Goal: Task Accomplishment & Management: Manage account settings

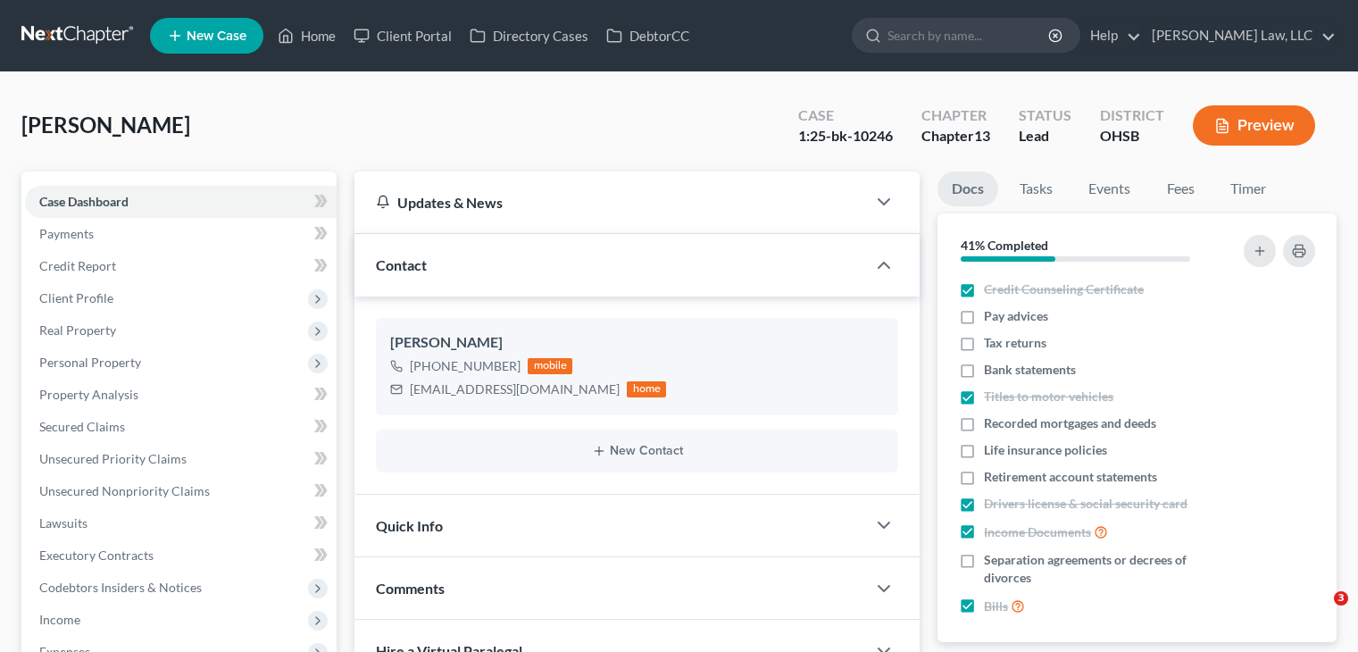
select select "0"
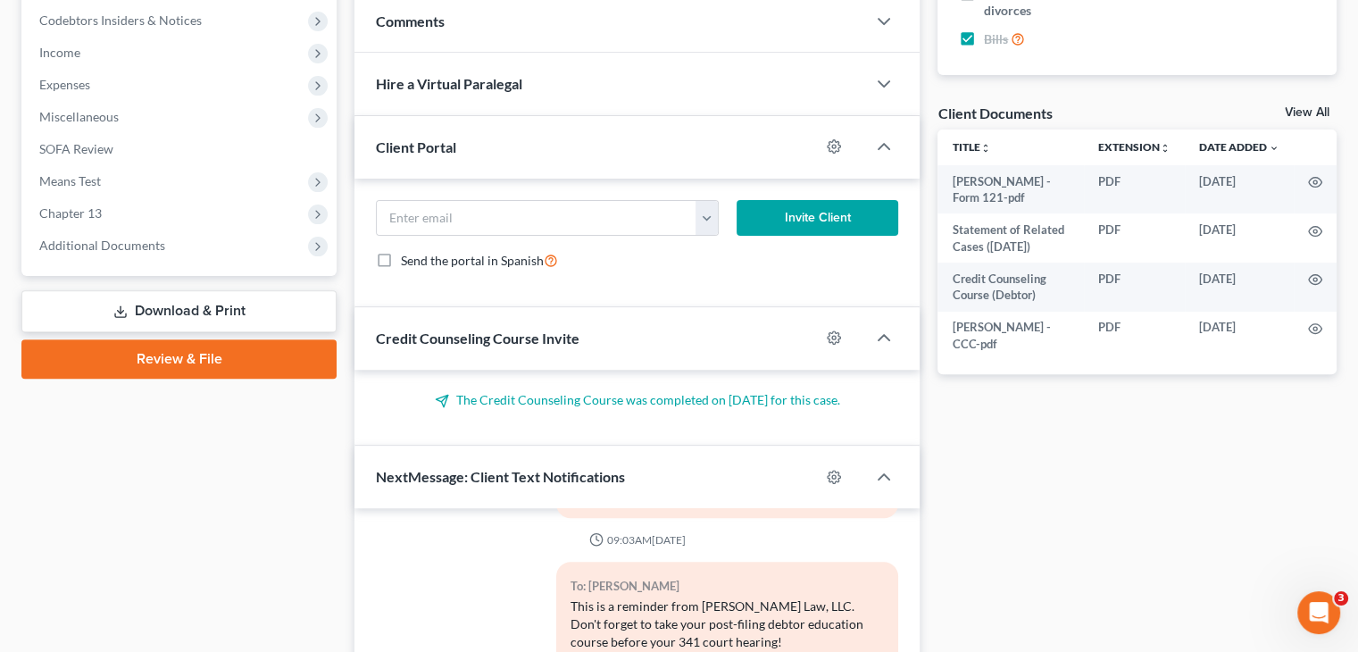
scroll to position [579, 0]
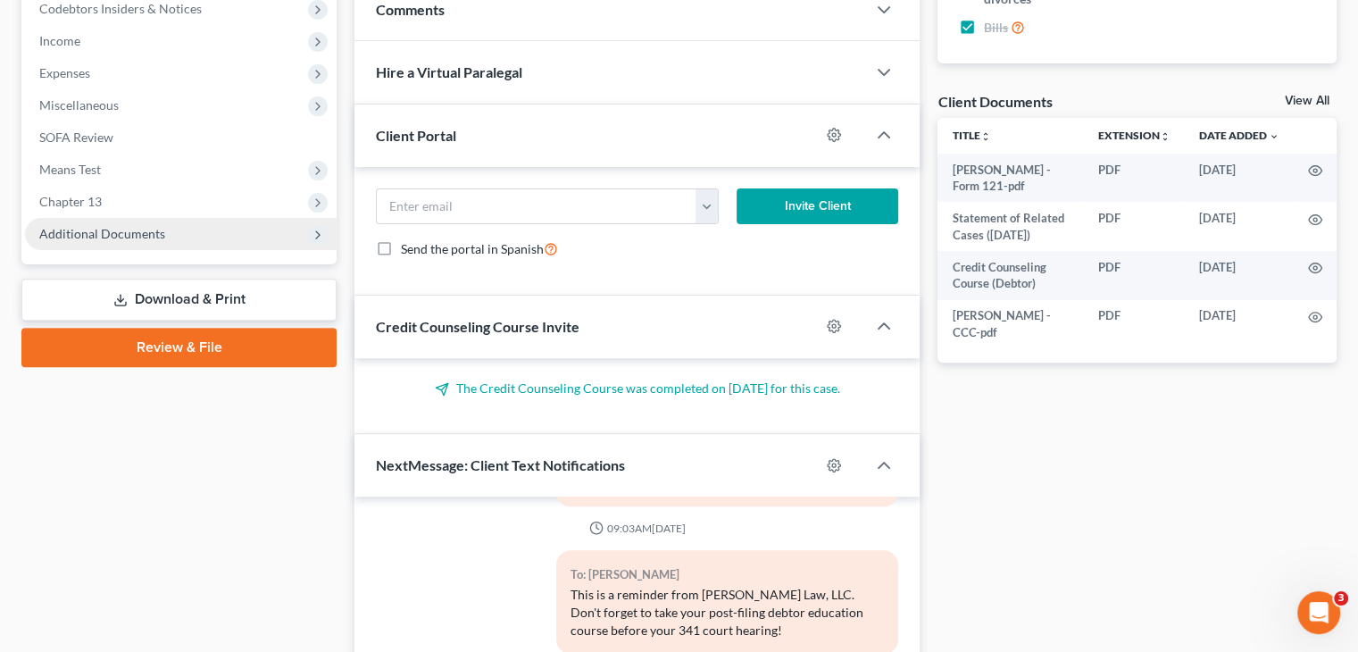
click at [167, 233] on span "Additional Documents" at bounding box center [181, 234] width 312 height 32
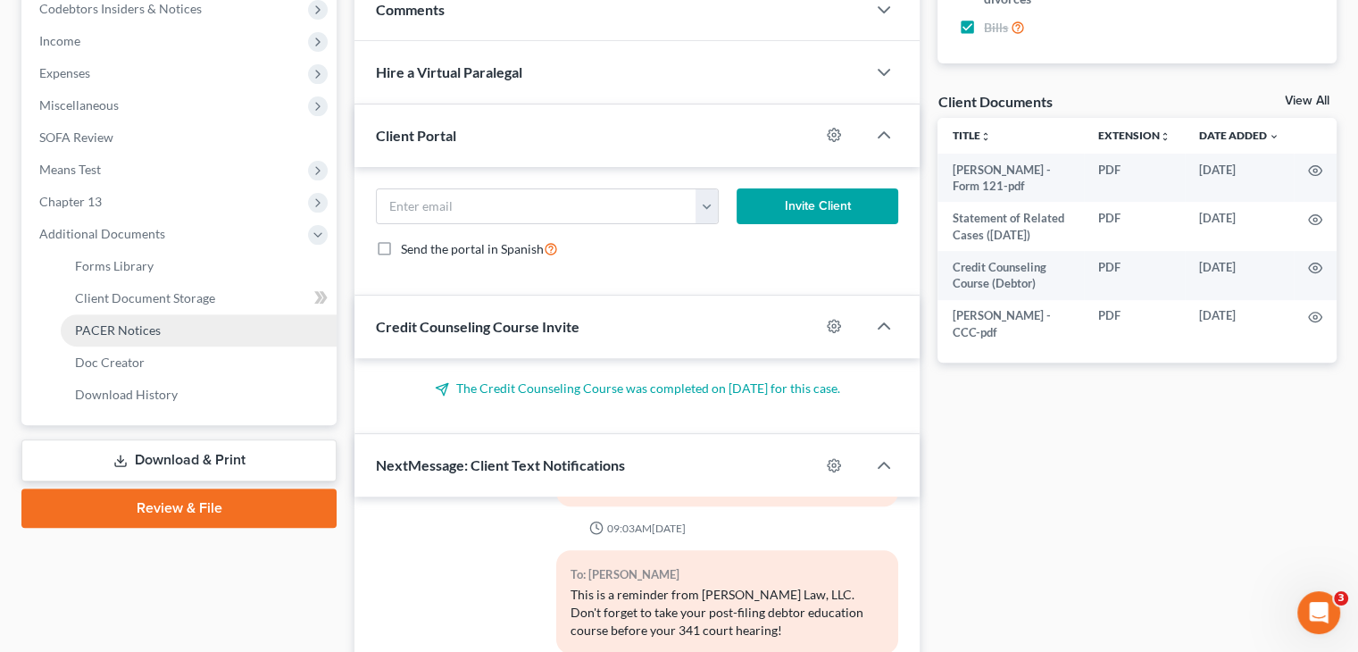
click at [132, 325] on span "PACER Notices" at bounding box center [118, 329] width 86 height 15
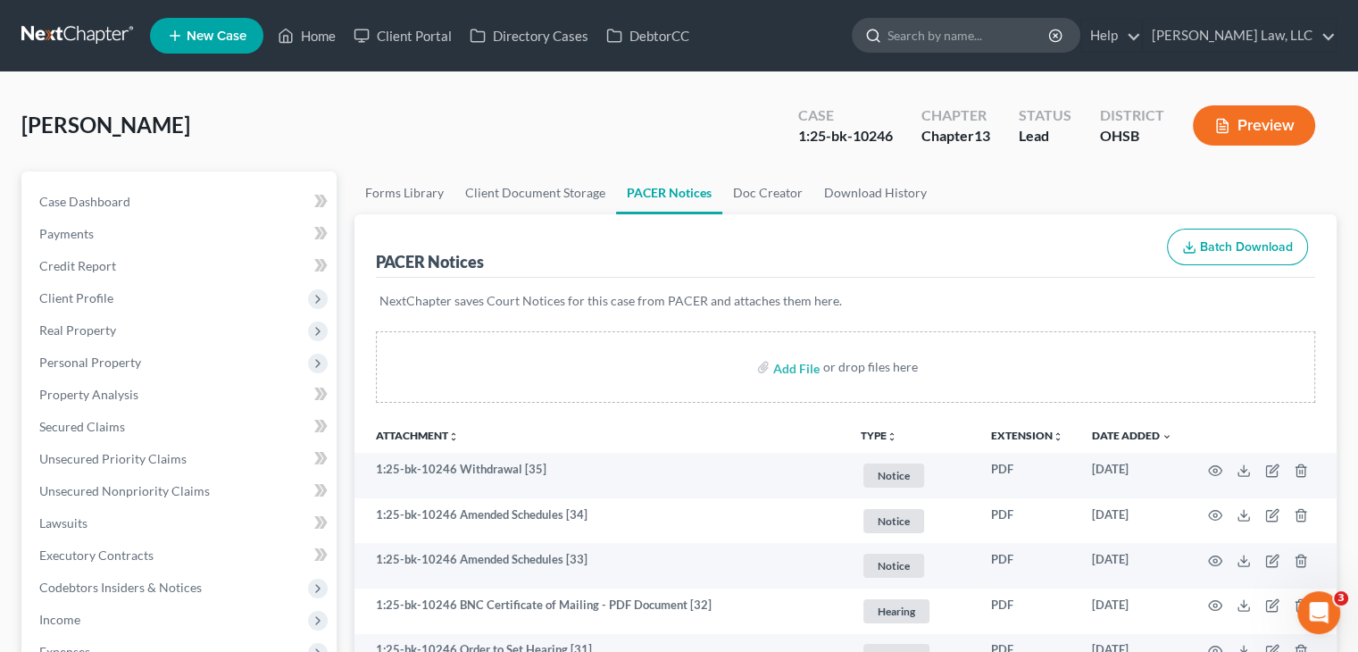
click at [957, 46] on input "search" at bounding box center [969, 35] width 163 height 33
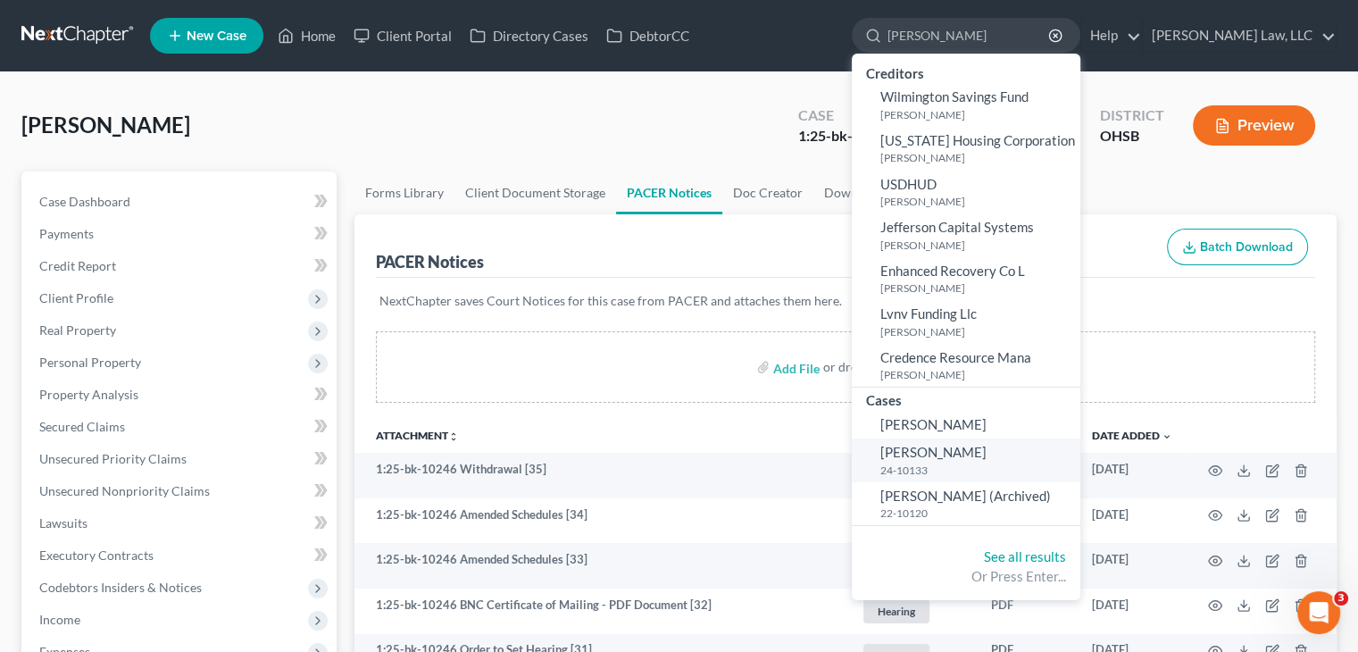
type input "[PERSON_NAME]"
click at [939, 447] on span "[PERSON_NAME]" at bounding box center [934, 452] width 106 height 16
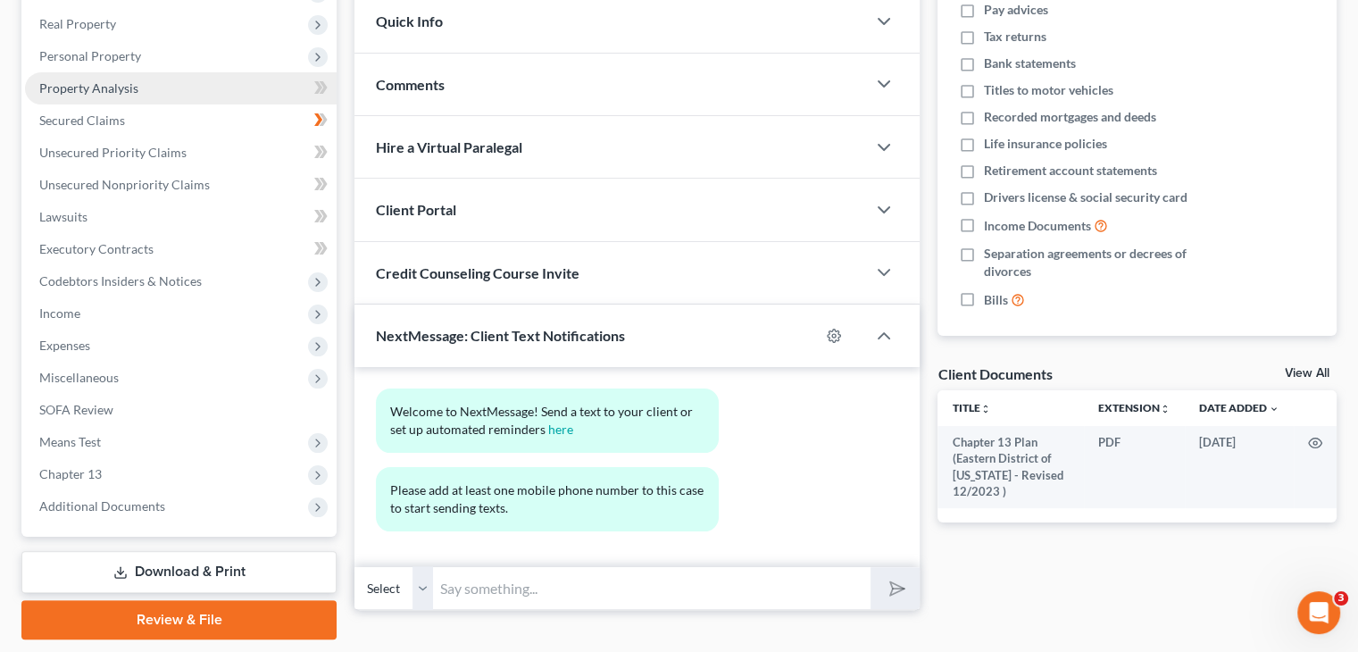
scroll to position [361, 0]
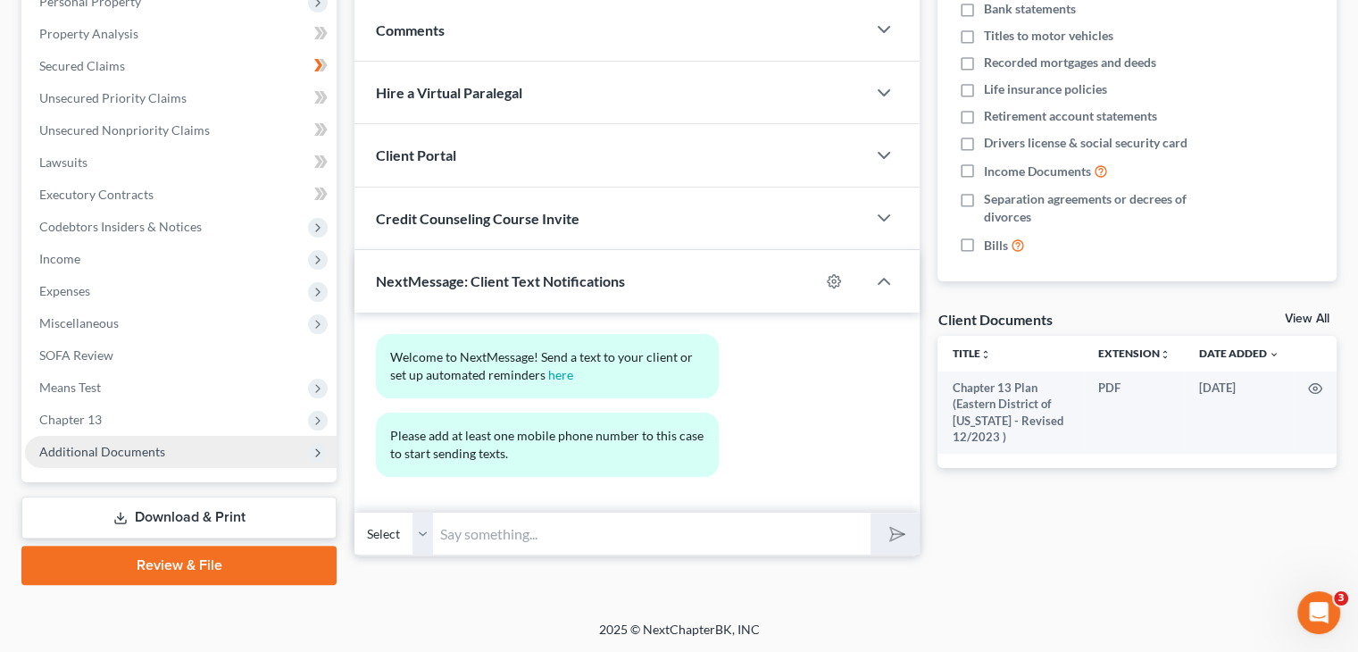
click at [189, 460] on span "Additional Documents" at bounding box center [181, 452] width 312 height 32
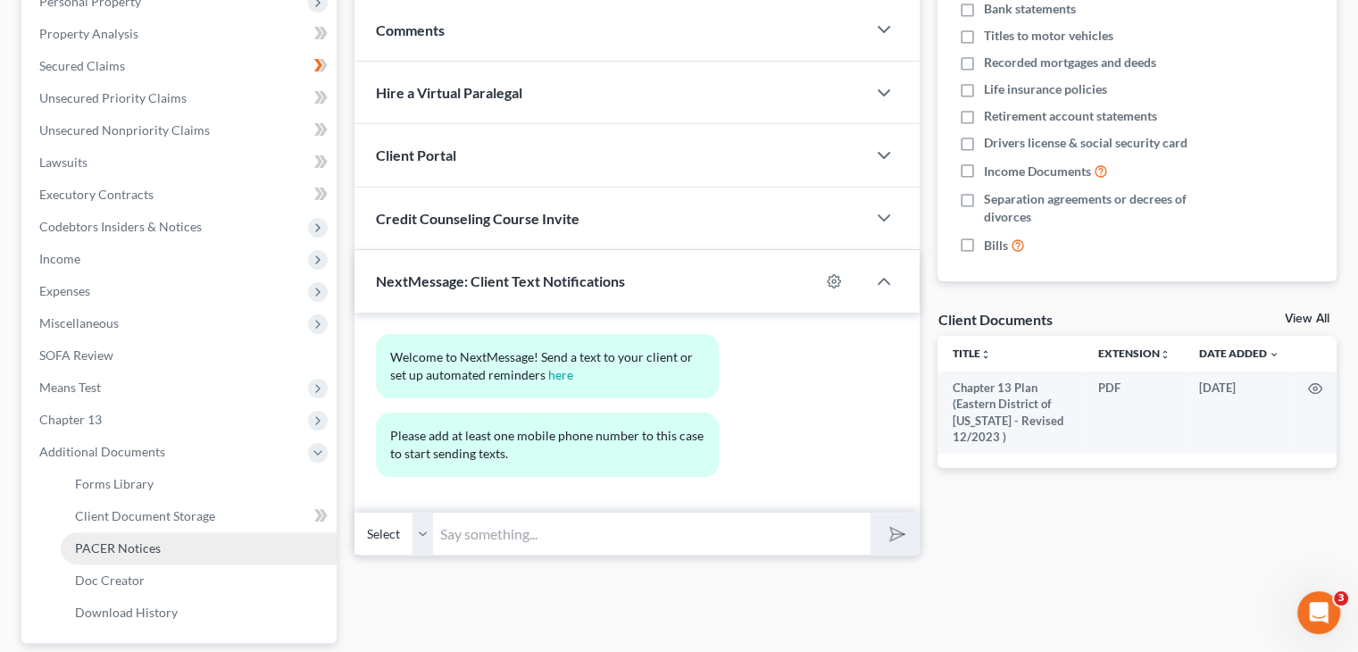
click at [181, 537] on link "PACER Notices" at bounding box center [199, 548] width 276 height 32
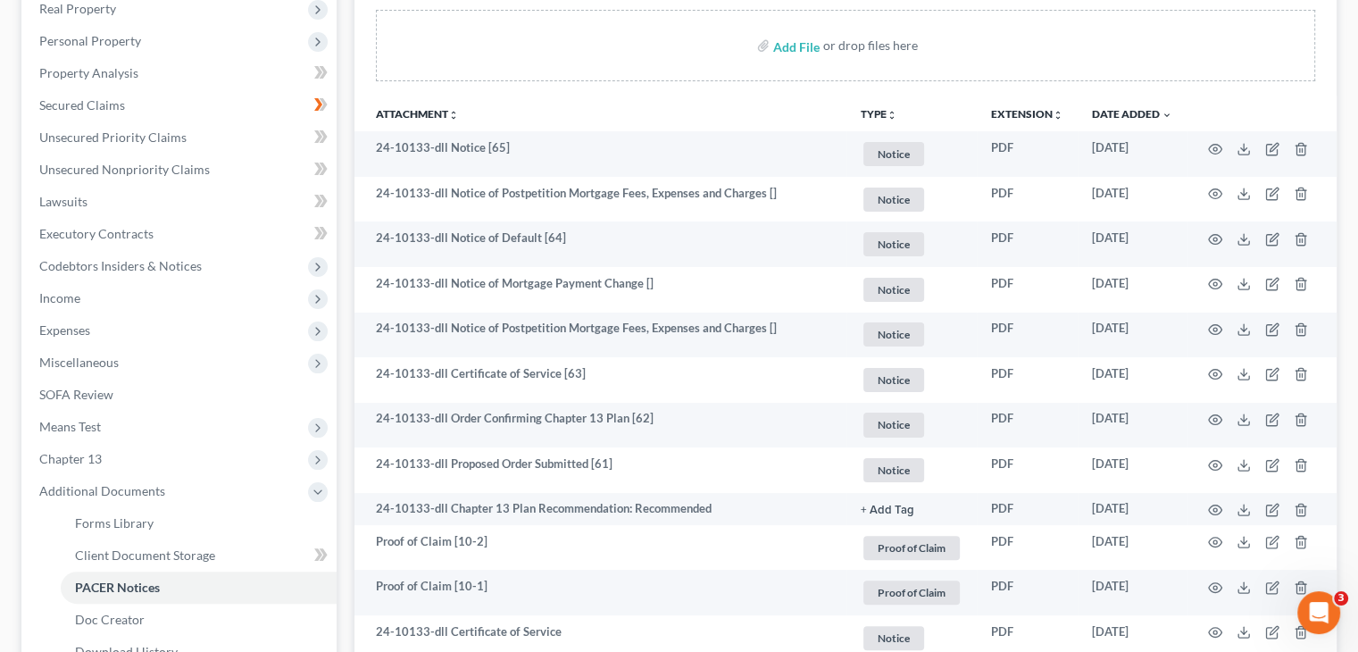
scroll to position [327, 0]
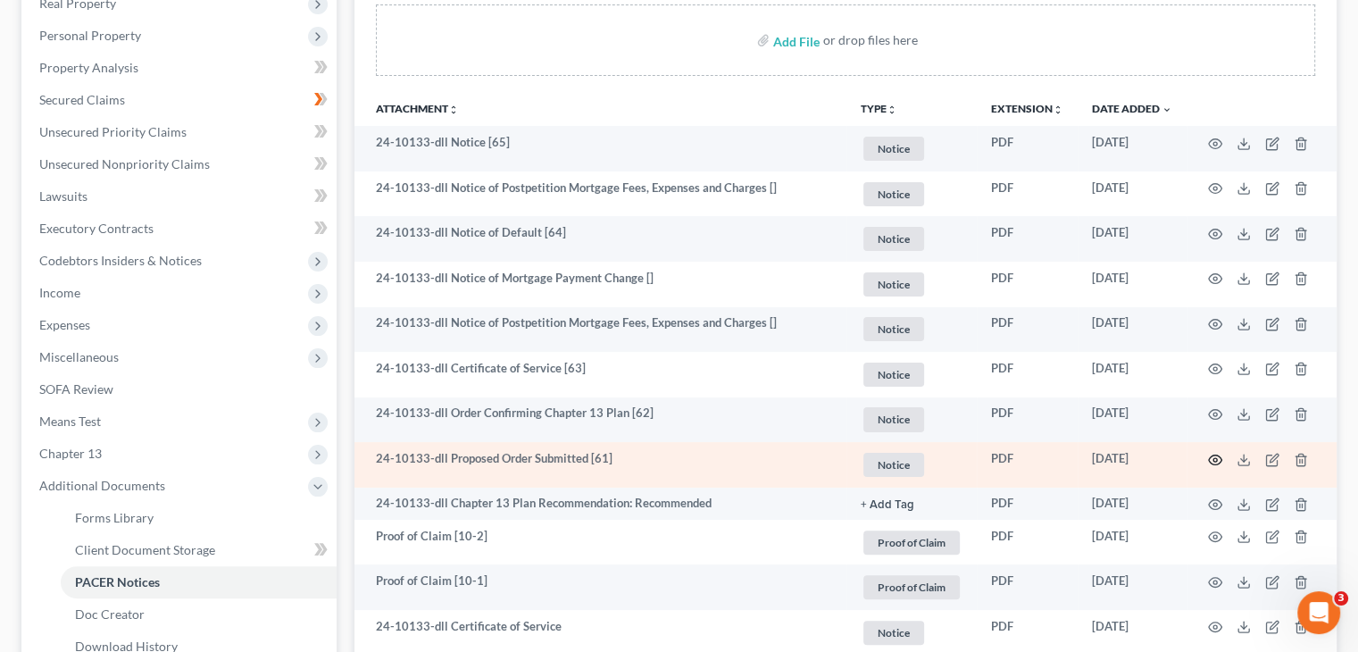
click at [1216, 458] on icon "button" at bounding box center [1215, 460] width 14 height 14
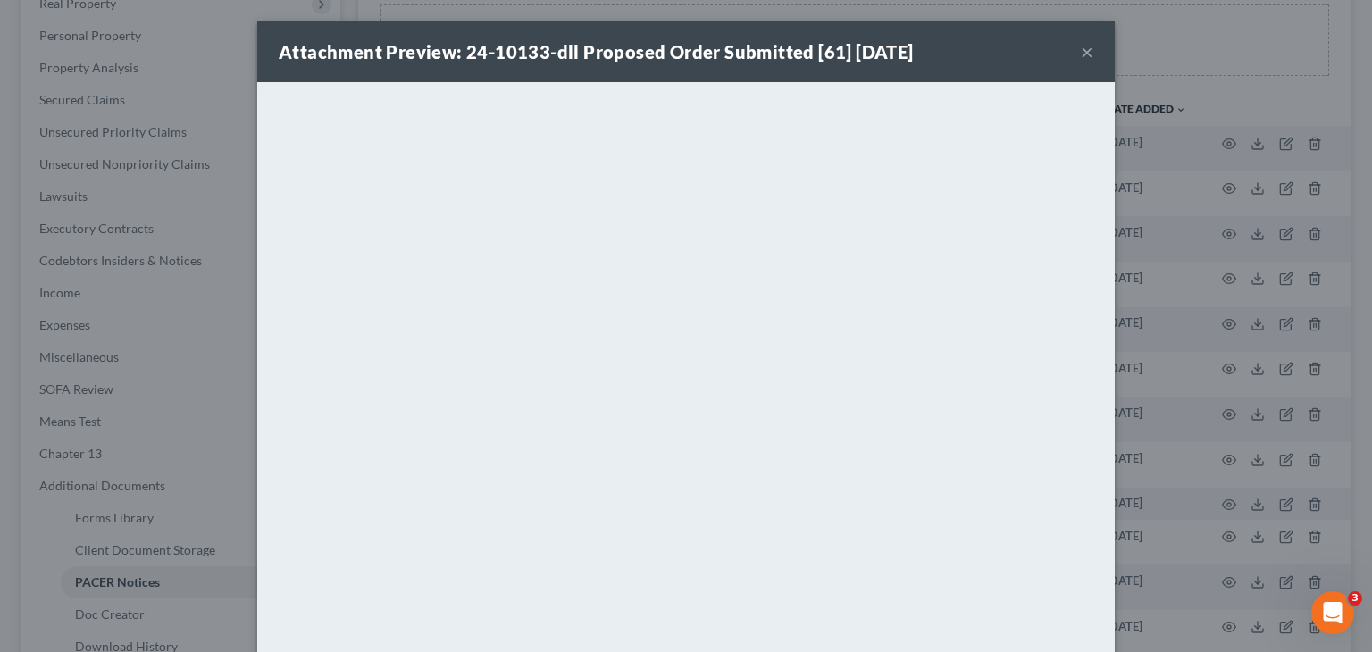
click at [1082, 59] on button "×" at bounding box center [1087, 51] width 13 height 21
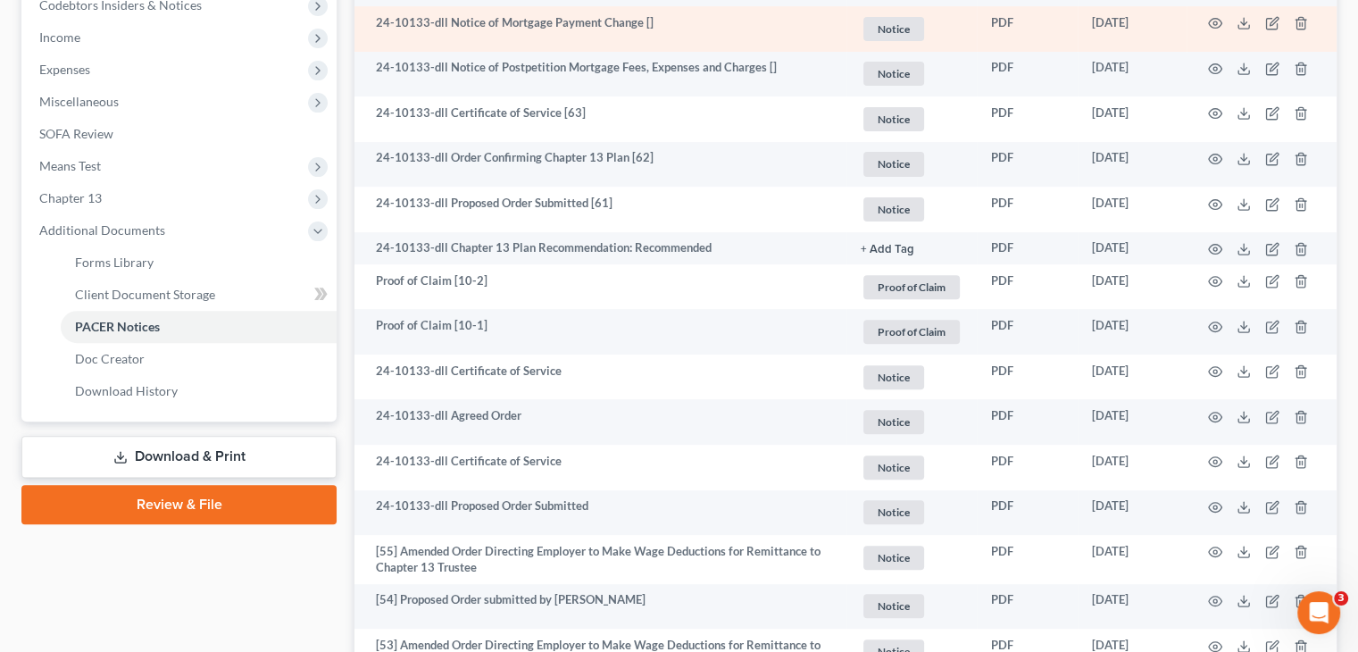
scroll to position [647, 0]
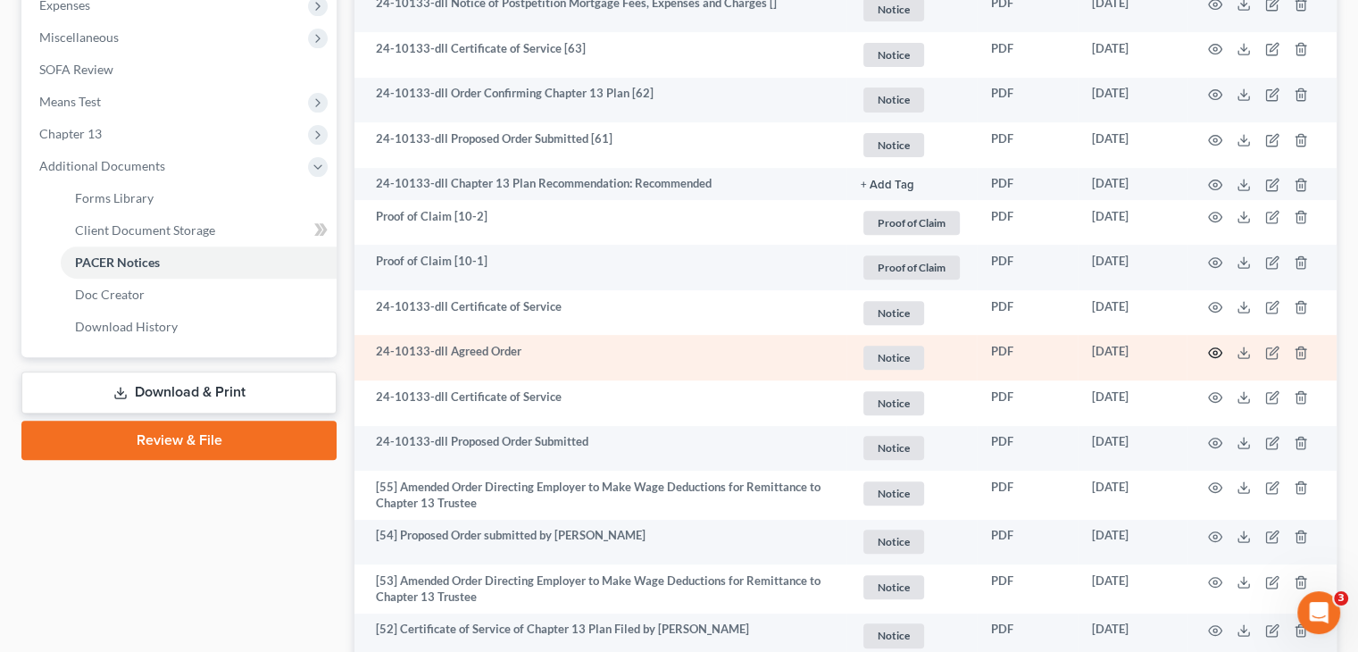
click at [1216, 351] on icon "button" at bounding box center [1215, 353] width 14 height 14
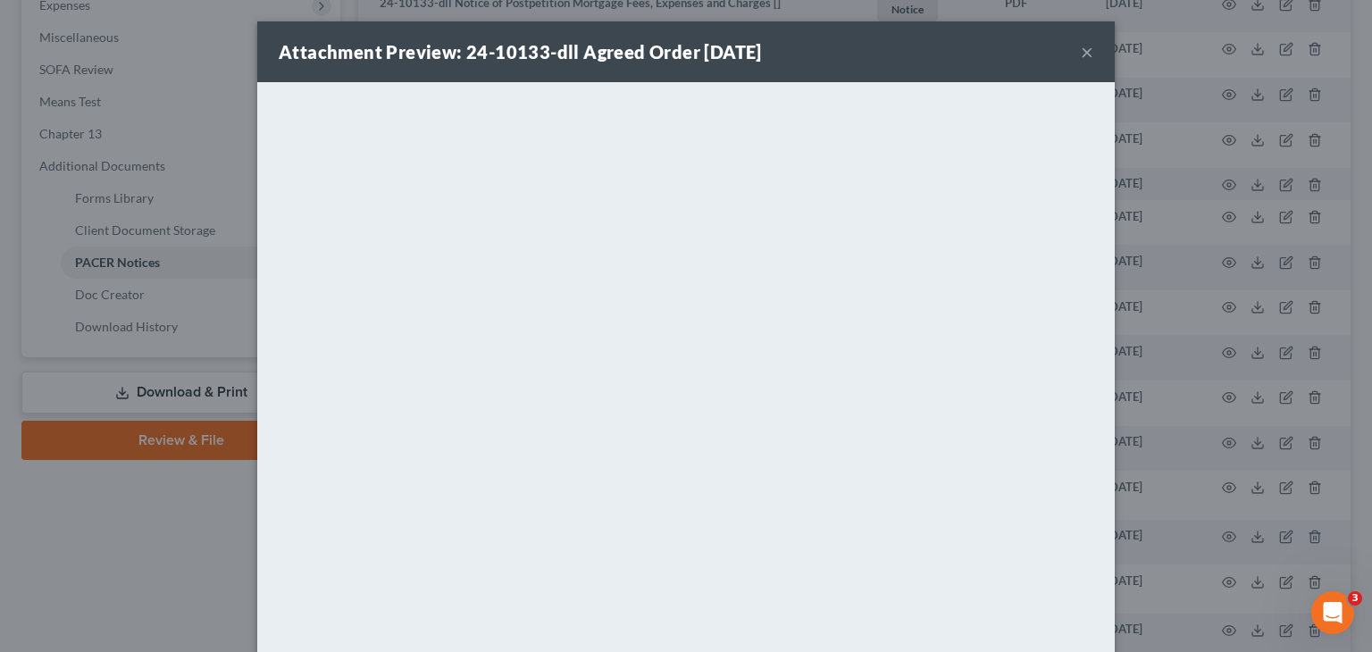
click at [1082, 53] on button "×" at bounding box center [1087, 51] width 13 height 21
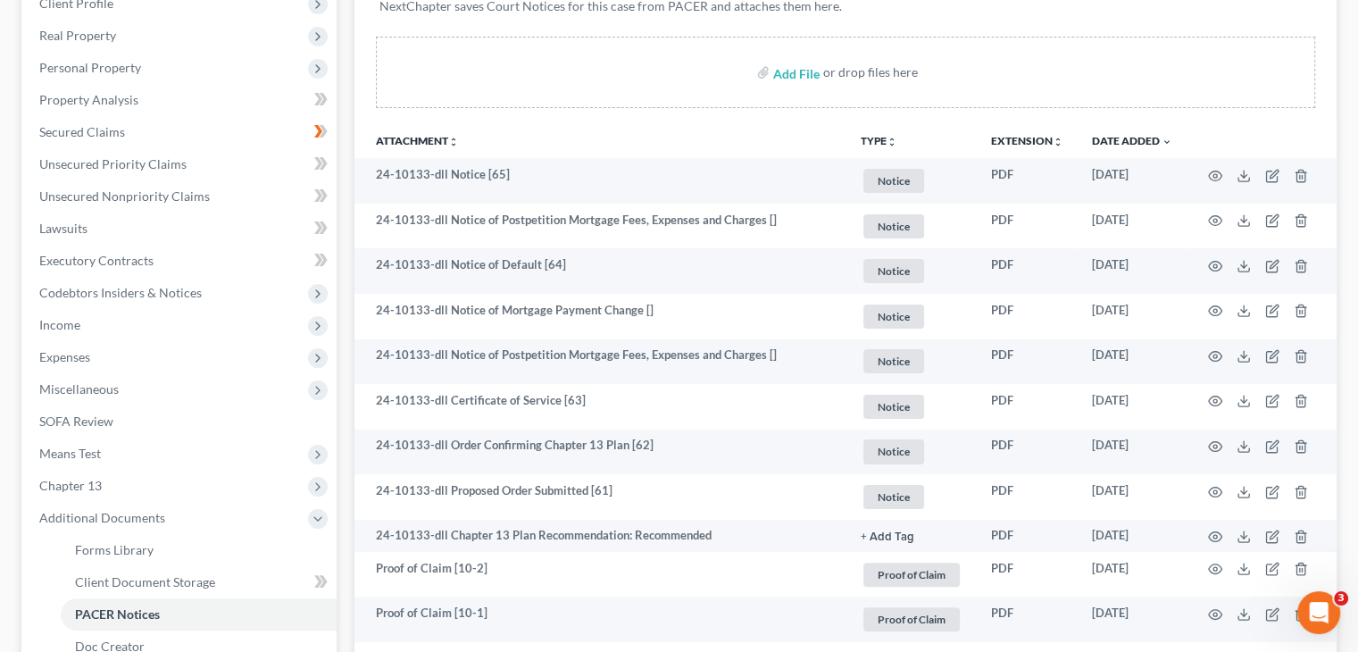
scroll to position [322, 0]
